Goal: Information Seeking & Learning: Learn about a topic

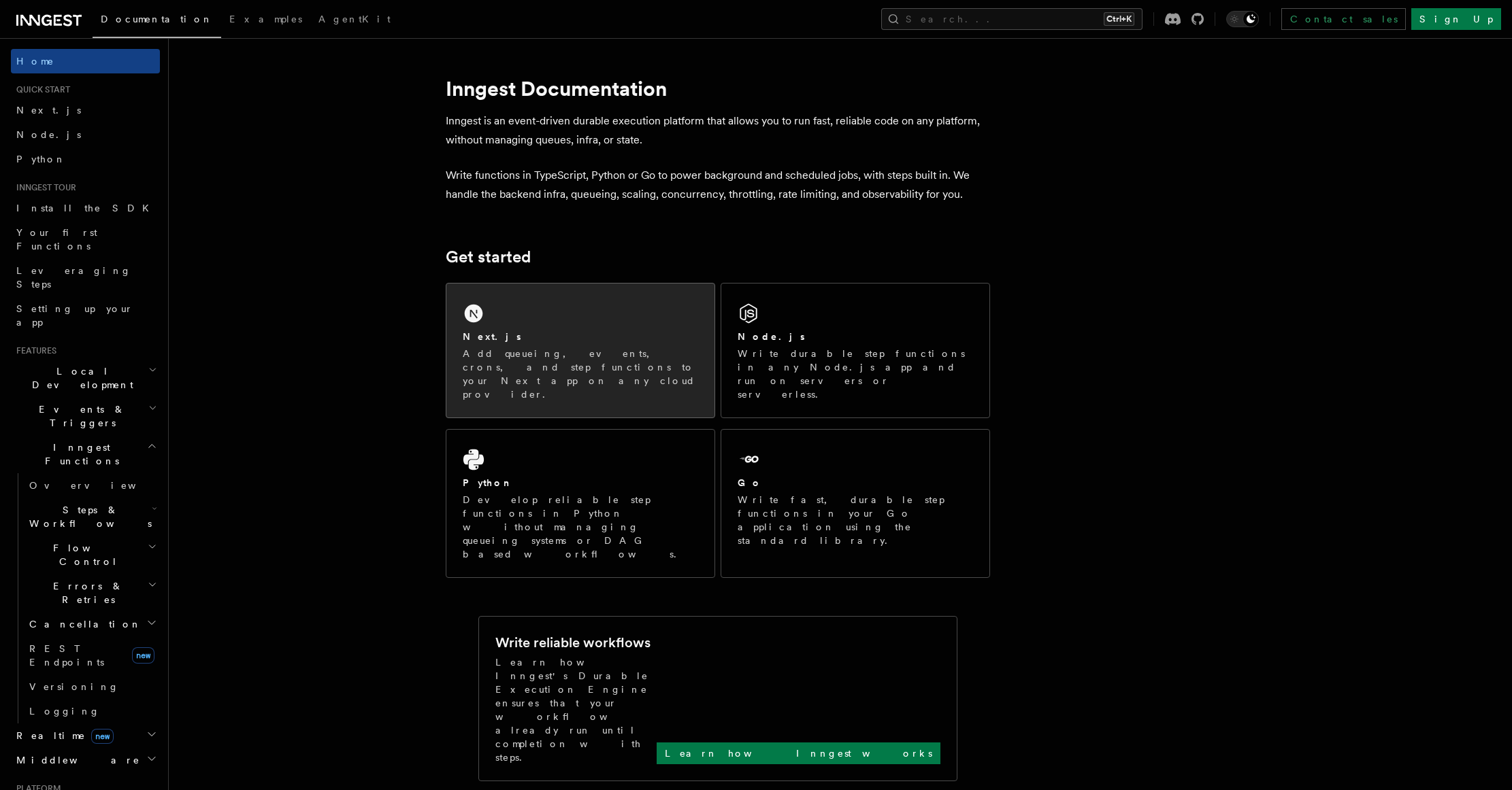
click at [521, 346] on div "Next.js Add queueing, events, crons, and step functions to your Next app on any…" at bounding box center [580, 365] width 236 height 71
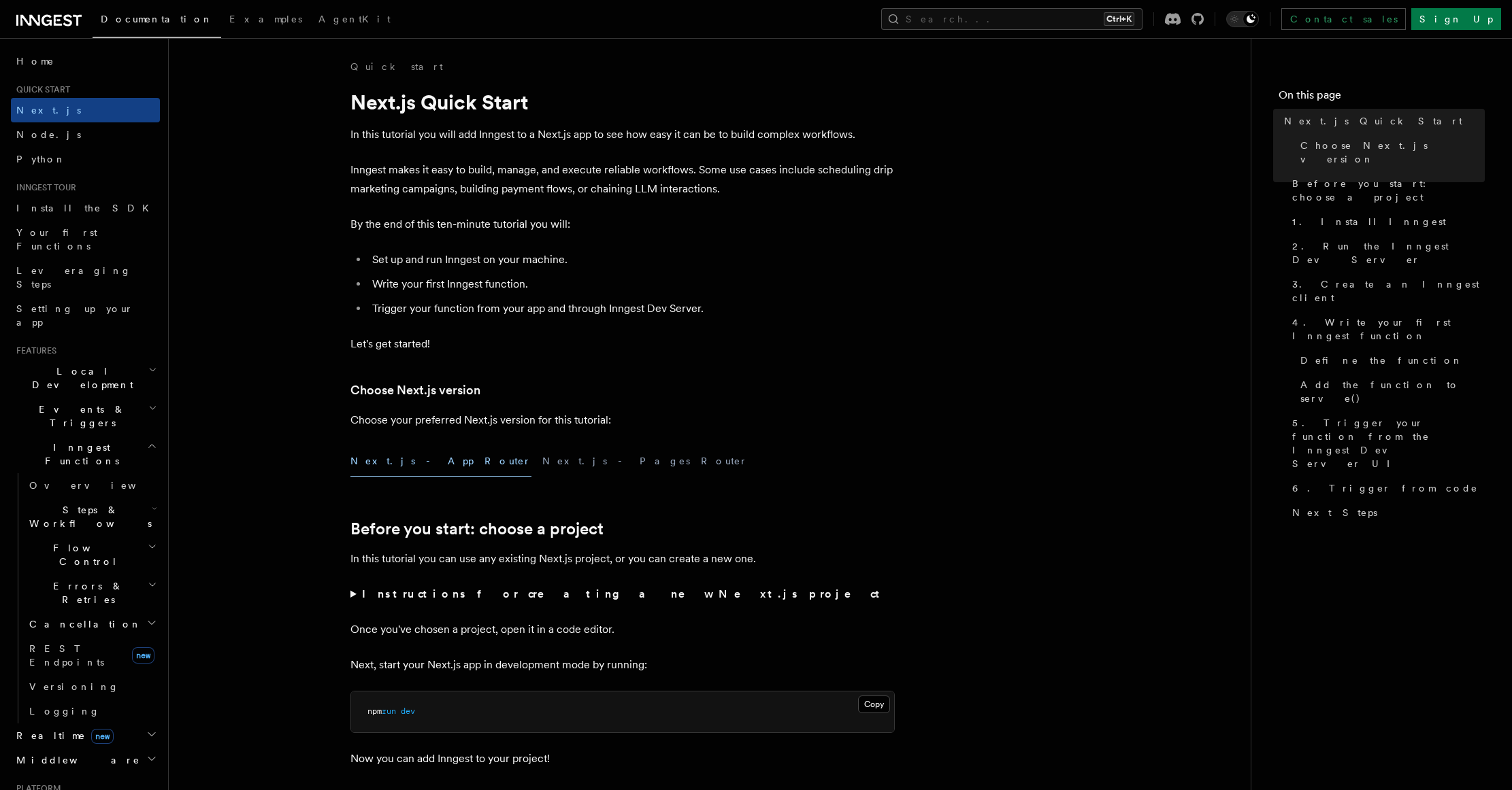
click at [83, 76] on div "Home Quick start Next.js Node.js Python Inngest tour Install the SDK Your first…" at bounding box center [85, 650] width 149 height 1205
click at [87, 67] on link "Home" at bounding box center [85, 60] width 149 height 25
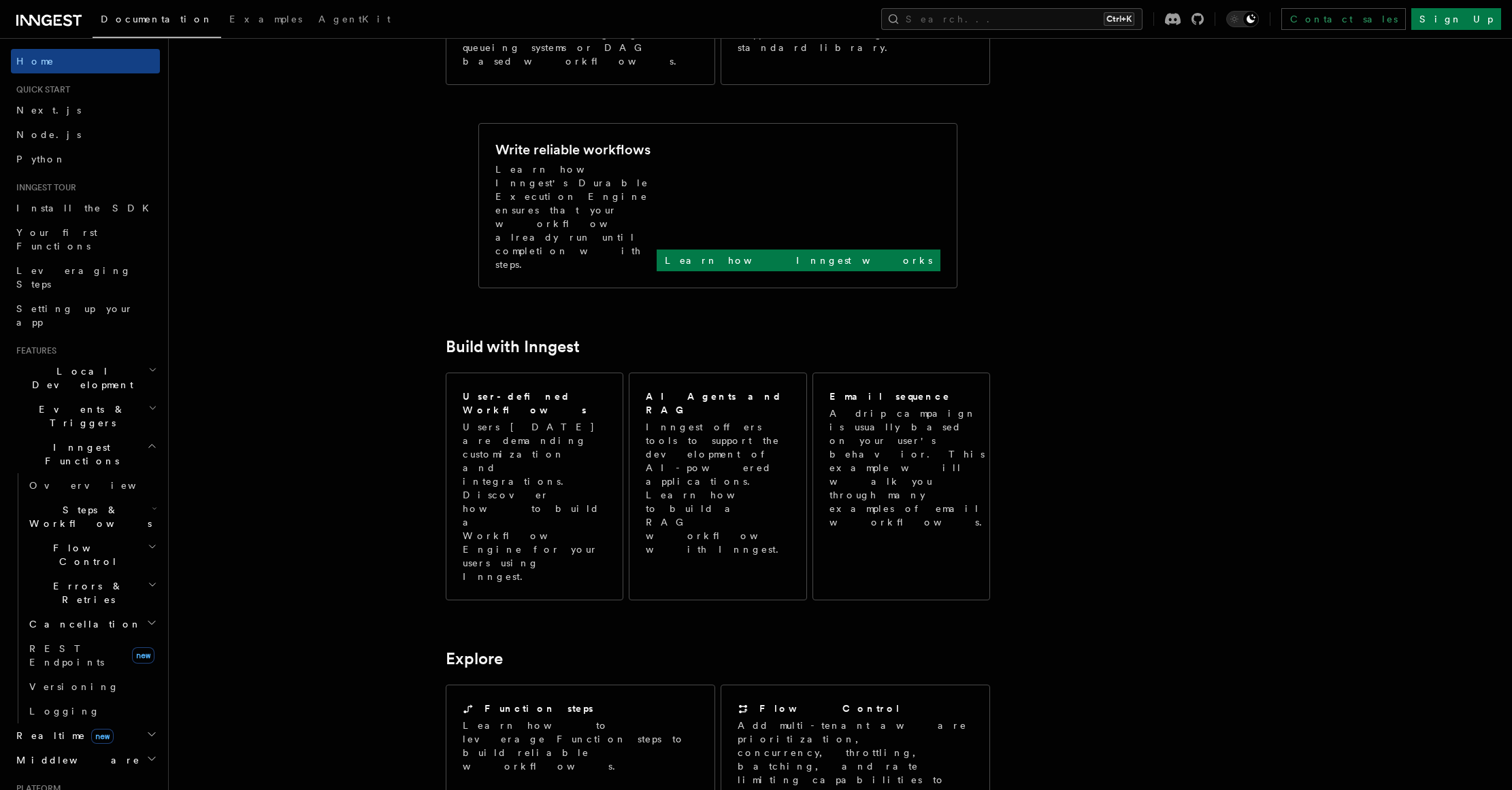
scroll to position [680, 0]
